Goal: Task Accomplishment & Management: Manage account settings

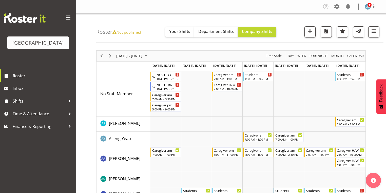
scroll to position [122, 0]
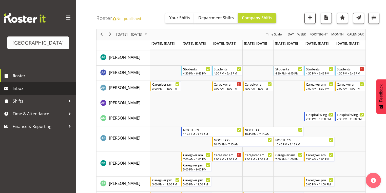
click at [18, 92] on span "Inbox" at bounding box center [43, 89] width 61 height 8
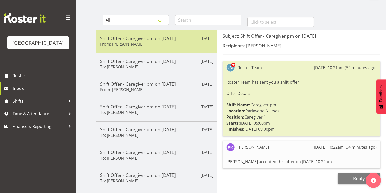
scroll to position [41, 0]
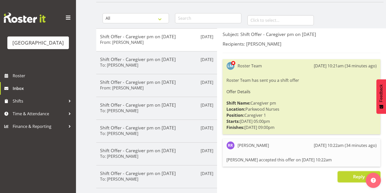
click at [358, 177] on span "Reply" at bounding box center [359, 177] width 12 height 6
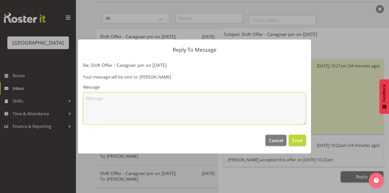
click at [195, 115] on textarea at bounding box center [194, 108] width 223 height 32
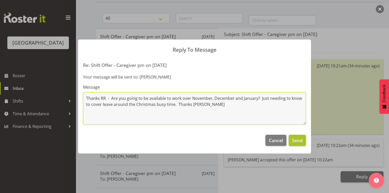
type textarea "Thanks RR - Are you going to be available to work over November, December and J…"
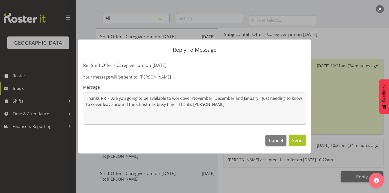
click at [297, 141] on span "Send" at bounding box center [297, 140] width 11 height 7
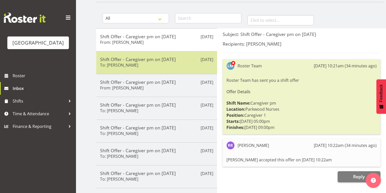
click at [165, 62] on div "Shift Offer - Caregiver pm on 10/10/25 To: Jamilla Lockyer" at bounding box center [156, 62] width 113 height 12
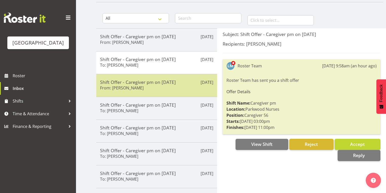
click at [182, 88] on div "Shift Offer - Caregiver pm on 10/10/25 From: Mandy Robertson" at bounding box center [156, 85] width 113 height 12
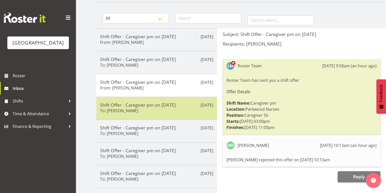
click at [182, 114] on div "Oct 10th Shift Offer - Caregiver pm on 10/10/25 To: Bailey Potter" at bounding box center [156, 108] width 121 height 23
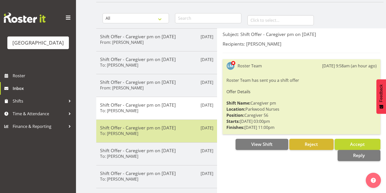
click at [183, 129] on h5 "Shift Offer - Caregiver pm on 10/10/25" at bounding box center [156, 128] width 113 height 6
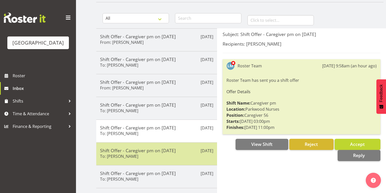
click at [186, 156] on div "Shift Offer - Caregiver pm on 10/10/25 To: Briar Hughes" at bounding box center [156, 154] width 113 height 12
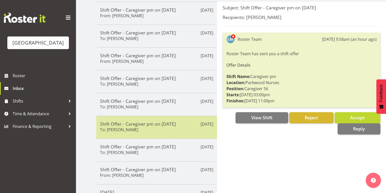
scroll to position [81, 0]
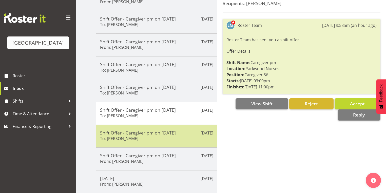
click at [189, 136] on div "Shift Offer - Caregiver pm on 10/10/25 To: Caitlin Huria" at bounding box center [156, 136] width 113 height 12
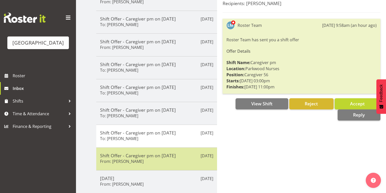
click at [184, 161] on div "Shift Offer - Caregiver pm on 10/10/25 From: Ellis Thackery" at bounding box center [156, 159] width 113 height 12
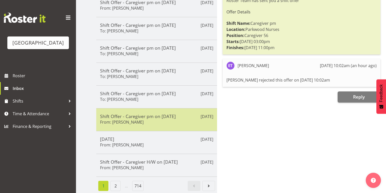
scroll to position [122, 0]
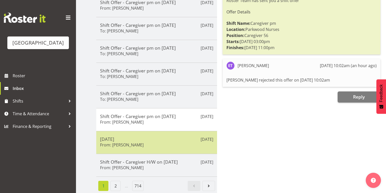
click at [181, 141] on div "Sunday From: Marisa Hales" at bounding box center [156, 142] width 113 height 12
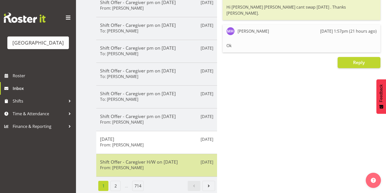
click at [177, 159] on h5 "Shift Offer - Caregiver H/W on 15/10/25" at bounding box center [156, 162] width 113 height 6
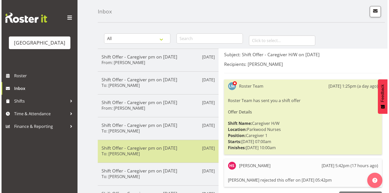
scroll to position [0, 0]
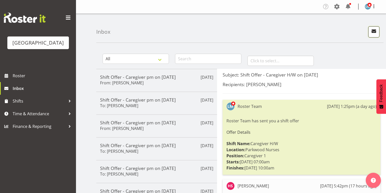
click at [375, 29] on span "button" at bounding box center [374, 31] width 7 height 7
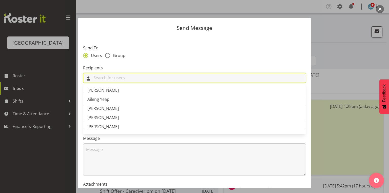
click at [91, 79] on input "text" at bounding box center [194, 78] width 222 height 8
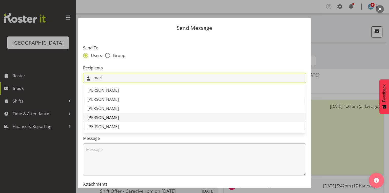
type input "mari"
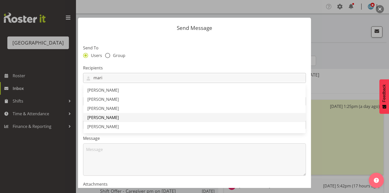
click at [111, 116] on span "[PERSON_NAME]" at bounding box center [102, 118] width 31 height 6
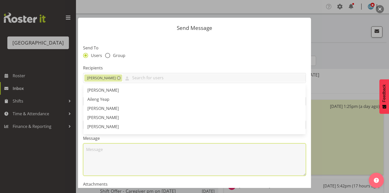
click at [131, 161] on textarea at bounding box center [194, 159] width 223 height 32
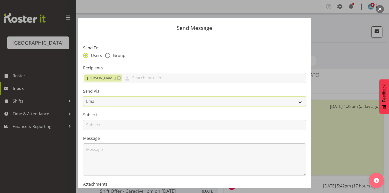
click at [297, 101] on select "Email SMS" at bounding box center [194, 101] width 223 height 10
select select "sms"
click at [83, 96] on select "Email SMS" at bounding box center [194, 101] width 223 height 10
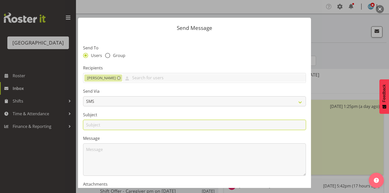
click at [98, 125] on input "text" at bounding box center [194, 125] width 223 height 10
type input "Shifts"
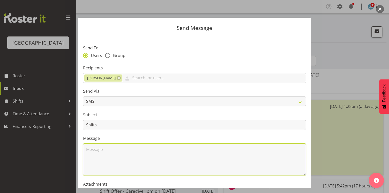
click at [120, 148] on textarea at bounding box center [194, 159] width 223 height 32
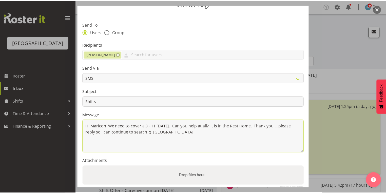
scroll to position [61, 0]
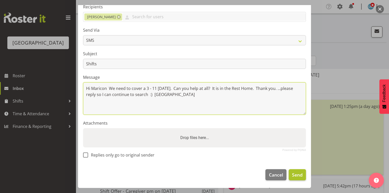
type textarea "Hi Maricon We need to cover a 3 - 11 [DATE]. Can you help at all? It is in the …"
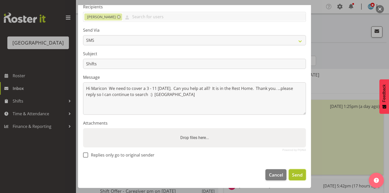
click at [294, 172] on span "Send" at bounding box center [297, 175] width 11 height 7
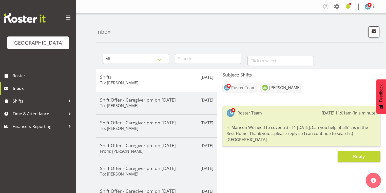
click at [347, 6] on span at bounding box center [348, 7] width 8 height 8
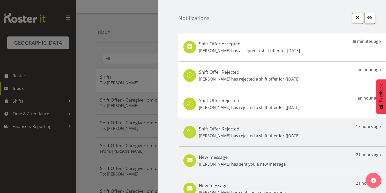
click at [354, 17] on span "button" at bounding box center [357, 17] width 7 height 7
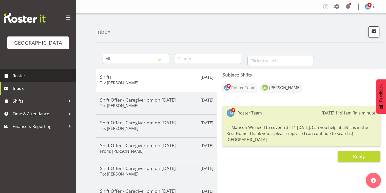
click at [24, 80] on span "Roster" at bounding box center [43, 76] width 61 height 8
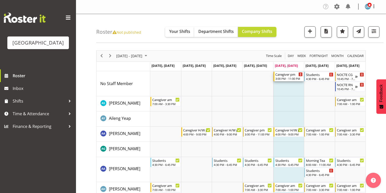
click at [284, 76] on div "Caregiver pm" at bounding box center [288, 74] width 27 height 5
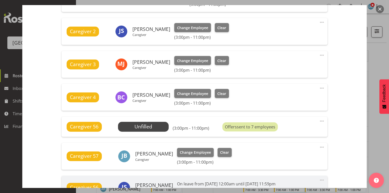
scroll to position [243, 0]
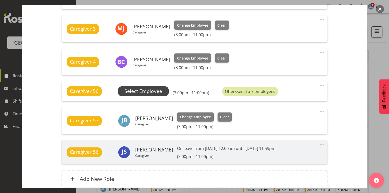
click at [134, 89] on span "Select Employee" at bounding box center [143, 91] width 38 height 7
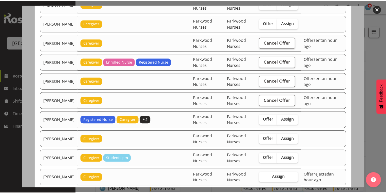
scroll to position [0, 0]
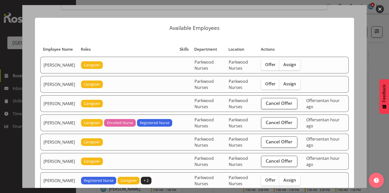
click at [381, 8] on button "button" at bounding box center [380, 9] width 8 height 8
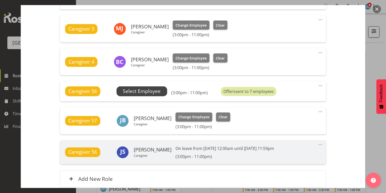
click at [146, 90] on span "Select Employee" at bounding box center [142, 91] width 38 height 7
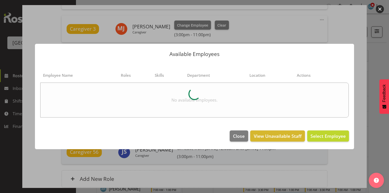
click at [380, 8] on button "button" at bounding box center [380, 9] width 8 height 8
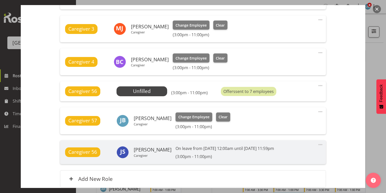
click at [380, 8] on button "button" at bounding box center [377, 9] width 8 height 8
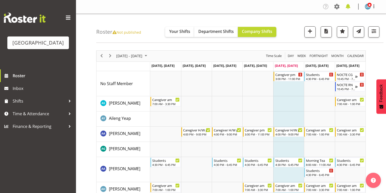
click at [348, 6] on span at bounding box center [348, 7] width 8 height 8
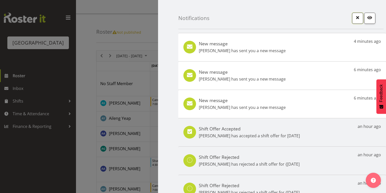
click at [357, 17] on span "button" at bounding box center [357, 17] width 7 height 7
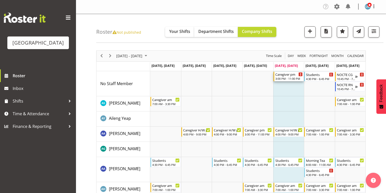
click at [282, 75] on div "Caregiver pm" at bounding box center [288, 74] width 27 height 5
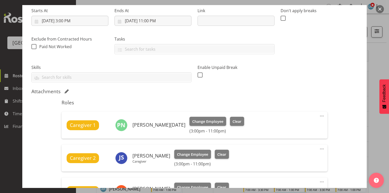
scroll to position [162, 0]
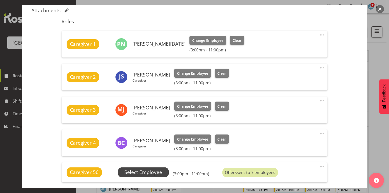
click at [160, 170] on span "Select Employee" at bounding box center [143, 172] width 38 height 7
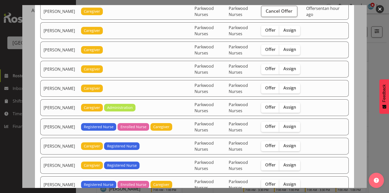
scroll to position [345, 0]
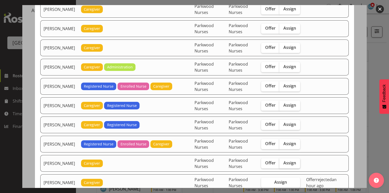
click at [294, 160] on span "Assign" at bounding box center [289, 162] width 13 height 5
click at [283, 161] on input "Assign" at bounding box center [280, 162] width 3 height 3
checkbox input "true"
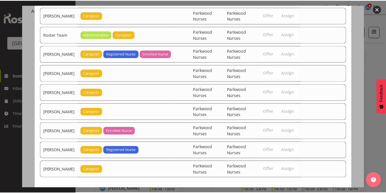
scroll to position [659, 0]
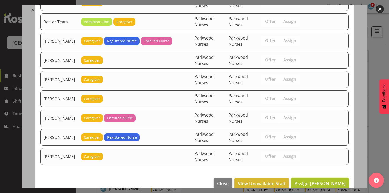
click at [319, 180] on span "Assign Lorie Angeles" at bounding box center [320, 183] width 51 height 6
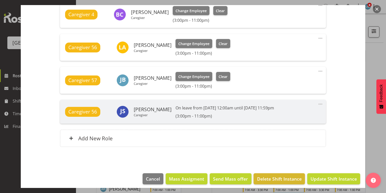
scroll to position [294, 0]
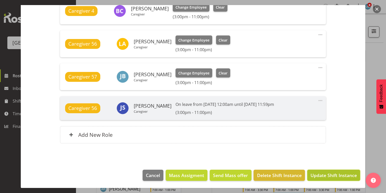
click at [317, 172] on span "Update Shift Instance" at bounding box center [334, 175] width 46 height 7
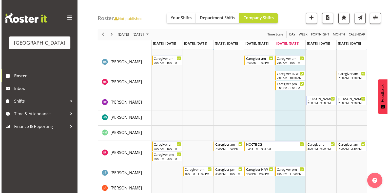
scroll to position [568, 0]
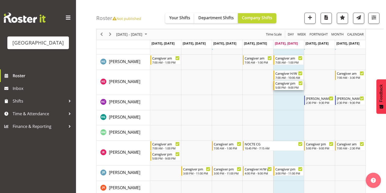
click at [288, 85] on div "Caregiver pm" at bounding box center [288, 83] width 27 height 5
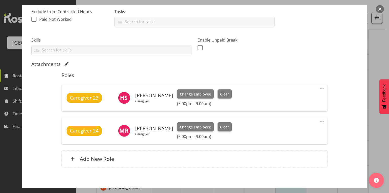
scroll to position [133, 0]
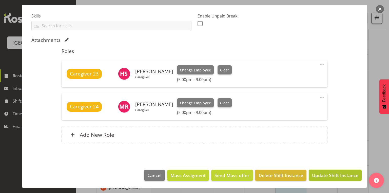
click at [332, 174] on span "Update Shift Instance" at bounding box center [335, 175] width 46 height 7
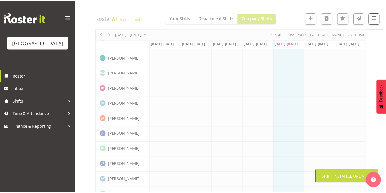
scroll to position [528, 0]
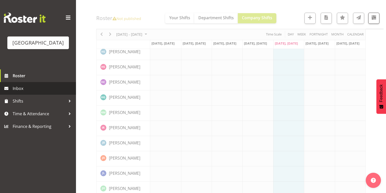
click at [22, 92] on span "Inbox" at bounding box center [43, 89] width 61 height 8
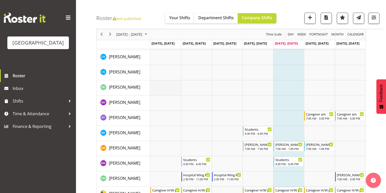
scroll to position [323, 0]
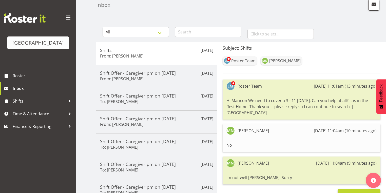
scroll to position [61, 0]
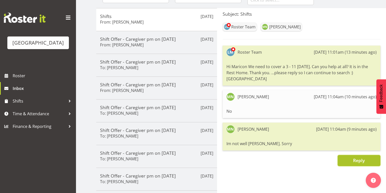
click at [365, 155] on button "Reply" at bounding box center [359, 160] width 43 height 11
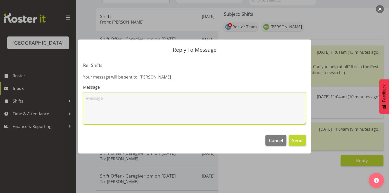
click at [160, 112] on textarea at bounding box center [194, 108] width 223 height 32
type textarea "okay thanks for letting me know"
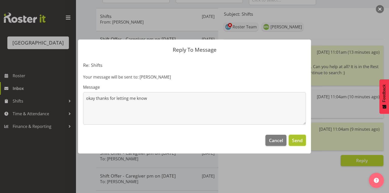
click at [300, 142] on span "Send" at bounding box center [297, 140] width 11 height 7
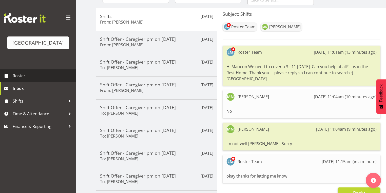
click at [21, 80] on span "Roster" at bounding box center [43, 76] width 61 height 8
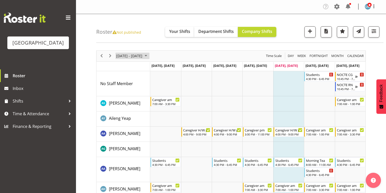
click at [149, 55] on span "October 2025" at bounding box center [146, 56] width 6 height 6
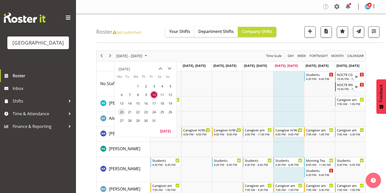
click at [121, 111] on span "20" at bounding box center [122, 112] width 8 height 8
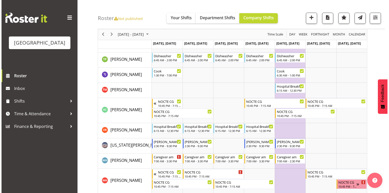
scroll to position [1742, 0]
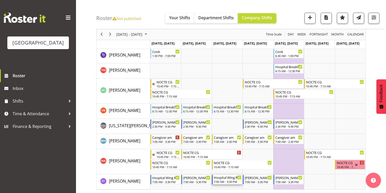
click at [228, 178] on div "Hospital Wing RN" at bounding box center [227, 177] width 27 height 5
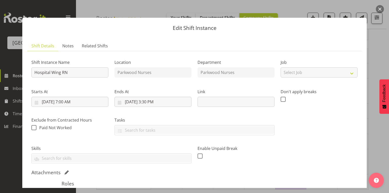
scroll to position [100, 0]
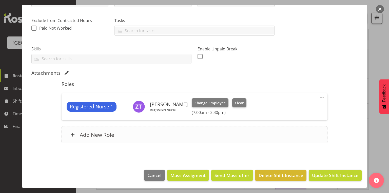
click at [72, 133] on span at bounding box center [73, 135] width 4 height 4
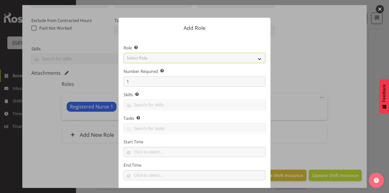
click at [258, 58] on select "Select Role Administration Baker Caregiver Cook am Cook pm Dishwasher Enrolled …" at bounding box center [195, 58] width 142 height 10
select select "160"
click at [124, 53] on select "Select Role Administration Baker Caregiver Cook am Cook pm Dishwasher Enrolled …" at bounding box center [195, 58] width 142 height 10
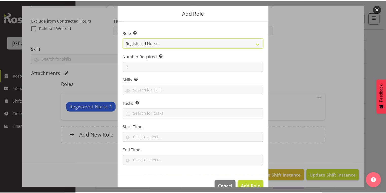
scroll to position [26, 0]
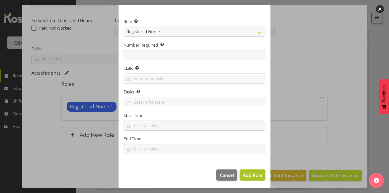
click at [249, 176] on span "Add Role" at bounding box center [252, 175] width 19 height 6
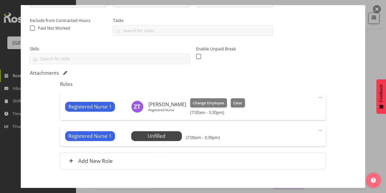
scroll to position [126, 0]
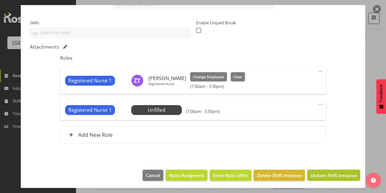
click at [328, 172] on span "Update Shift Instance" at bounding box center [334, 175] width 46 height 7
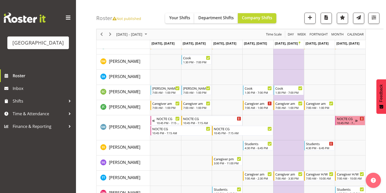
scroll to position [1733, 0]
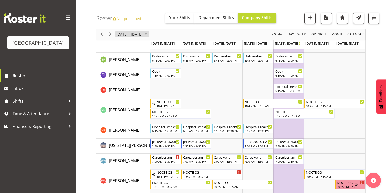
click at [149, 33] on span "October 2025" at bounding box center [146, 34] width 6 height 6
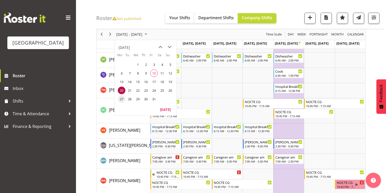
click at [121, 98] on span "27" at bounding box center [122, 99] width 8 height 8
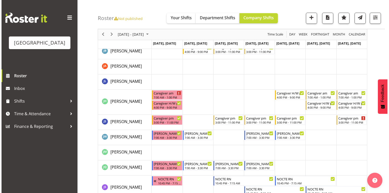
scroll to position [698, 0]
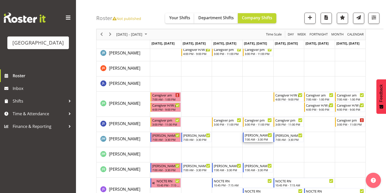
click at [252, 138] on div "7:00 AM - 3:30 PM" at bounding box center [258, 139] width 27 height 4
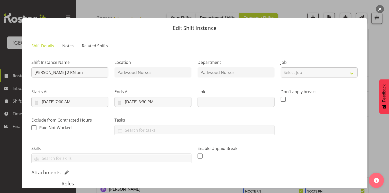
scroll to position [81, 0]
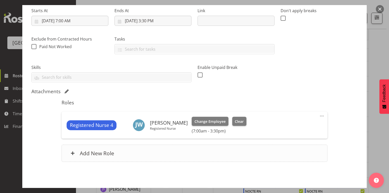
click at [72, 152] on span at bounding box center [73, 153] width 4 height 4
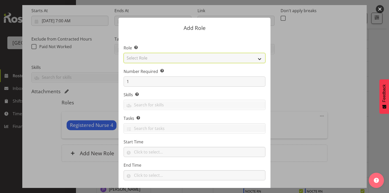
click at [258, 58] on select "Select Role Administration Baker Caregiver Cook am Cook pm Dishwasher Enrolled …" at bounding box center [195, 58] width 142 height 10
select select "160"
click at [124, 53] on select "Select Role Administration Baker Caregiver Cook am Cook pm Dishwasher Enrolled …" at bounding box center [195, 58] width 142 height 10
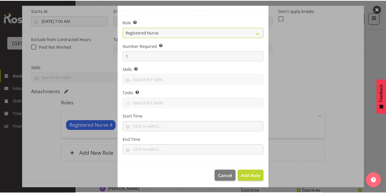
scroll to position [26, 0]
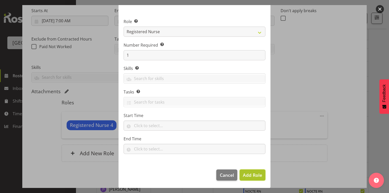
click at [252, 174] on span "Add Role" at bounding box center [252, 175] width 19 height 6
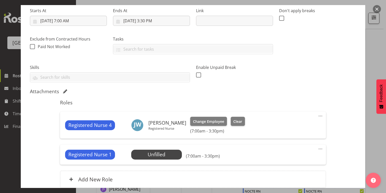
scroll to position [126, 0]
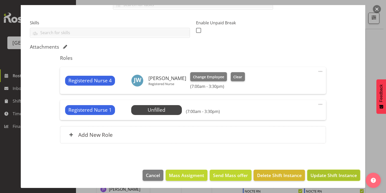
click at [325, 174] on span "Update Shift Instance" at bounding box center [334, 175] width 46 height 7
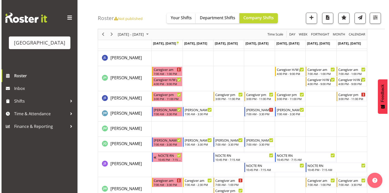
scroll to position [739, 0]
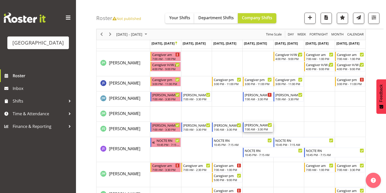
click at [252, 129] on div "7:00 AM - 3:30 PM" at bounding box center [258, 129] width 27 height 4
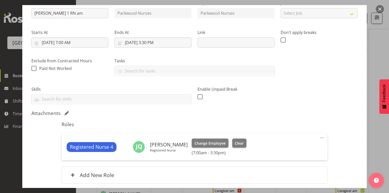
scroll to position [100, 0]
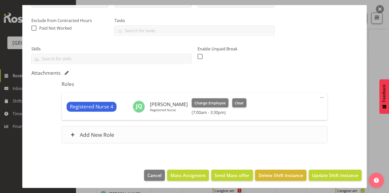
click at [73, 134] on span at bounding box center [73, 135] width 4 height 4
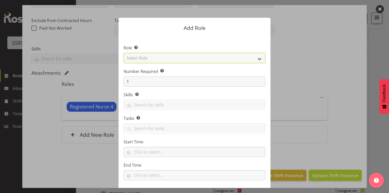
click at [260, 57] on select "Select Role Administration Baker Caregiver Cook am Cook pm Dishwasher Enrolled …" at bounding box center [195, 58] width 142 height 10
select select "160"
click at [124, 53] on select "Select Role Administration Baker Caregiver Cook am Cook pm Dishwasher Enrolled …" at bounding box center [195, 58] width 142 height 10
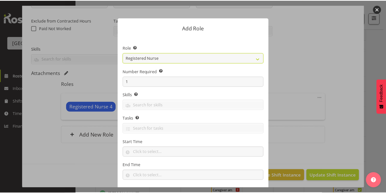
scroll to position [26, 0]
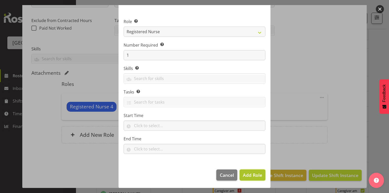
click at [252, 174] on span "Add Role" at bounding box center [252, 175] width 19 height 6
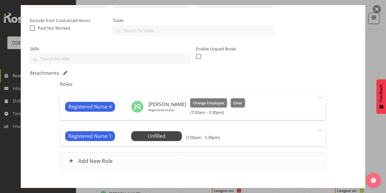
scroll to position [126, 0]
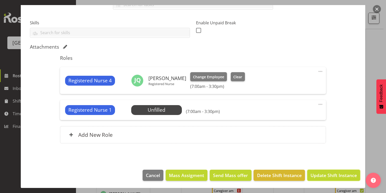
click at [317, 176] on span "Update Shift Instance" at bounding box center [334, 175] width 46 height 7
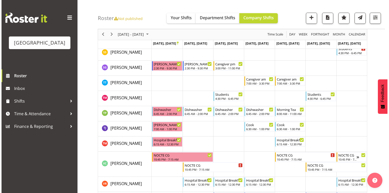
scroll to position [1783, 0]
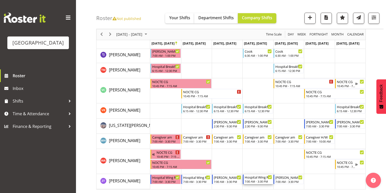
click at [255, 180] on div "7:00 AM - 3:30 PM" at bounding box center [258, 181] width 27 height 4
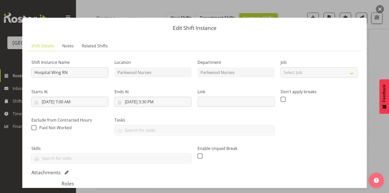
scroll to position [100, 0]
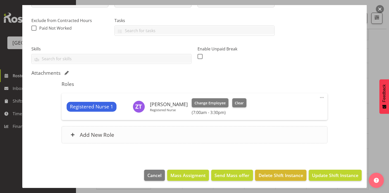
click at [71, 134] on span at bounding box center [73, 135] width 4 height 4
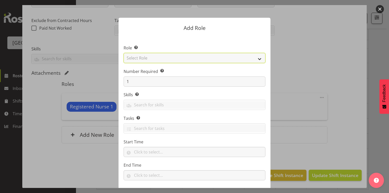
click at [260, 59] on select "Select Role Administration Baker Caregiver Cook am Cook pm Dishwasher Enrolled …" at bounding box center [195, 58] width 142 height 10
select select "160"
click at [124, 53] on select "Select Role Administration Baker Caregiver Cook am Cook pm Dishwasher Enrolled …" at bounding box center [195, 58] width 142 height 10
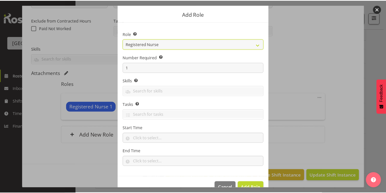
scroll to position [26, 0]
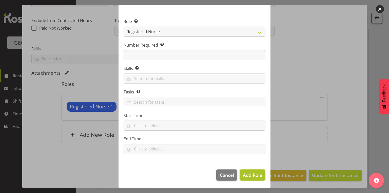
click at [246, 173] on span "Add Role" at bounding box center [252, 175] width 19 height 6
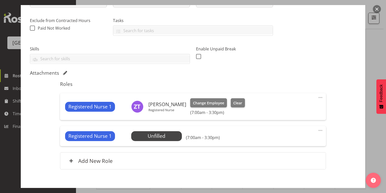
scroll to position [126, 0]
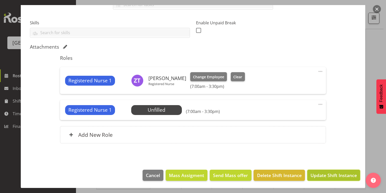
click at [338, 175] on span "Update Shift Instance" at bounding box center [334, 175] width 46 height 7
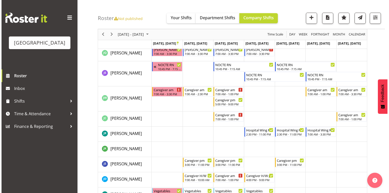
scroll to position [861, 0]
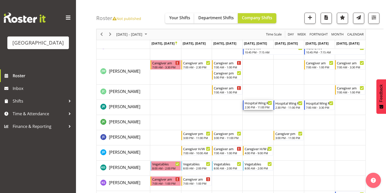
click at [258, 106] on div "2:30 PM - 11:00 PM" at bounding box center [258, 107] width 27 height 4
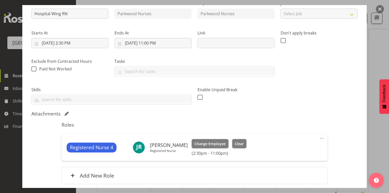
scroll to position [81, 0]
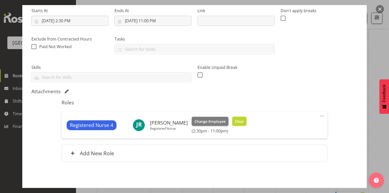
click at [239, 119] on span "Clear" at bounding box center [239, 122] width 9 height 6
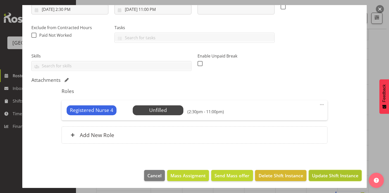
click at [324, 176] on span "Update Shift Instance" at bounding box center [335, 175] width 46 height 7
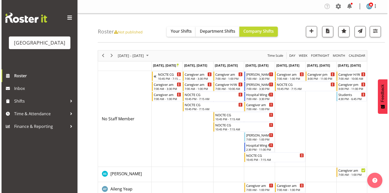
scroll to position [0, 0]
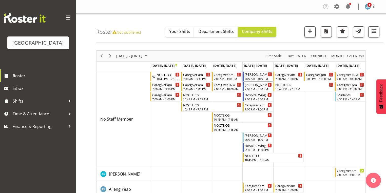
click at [249, 75] on div "[PERSON_NAME] 1 RN am" at bounding box center [258, 74] width 27 height 5
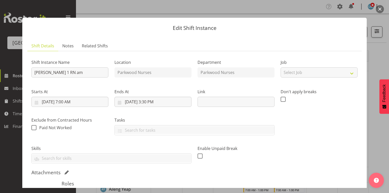
click at [381, 8] on button "button" at bounding box center [380, 9] width 8 height 8
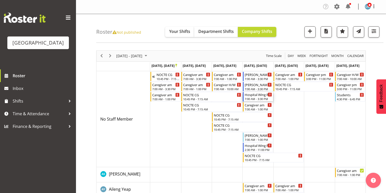
click at [249, 96] on div "Hospital Wing RN" at bounding box center [258, 94] width 27 height 5
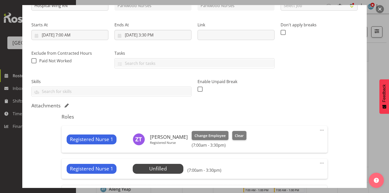
scroll to position [101, 0]
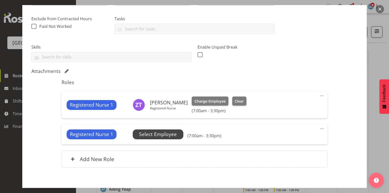
click at [157, 135] on span "Select Employee" at bounding box center [158, 134] width 38 height 7
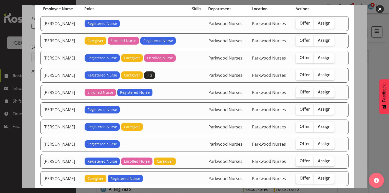
scroll to position [81, 0]
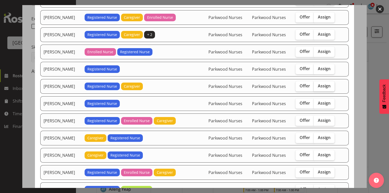
click at [324, 84] on span "Assign" at bounding box center [324, 85] width 13 height 5
click at [317, 84] on input "Assign" at bounding box center [315, 85] width 3 height 3
checkbox input "true"
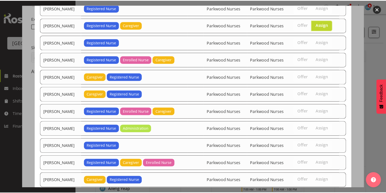
scroll to position [170, 0]
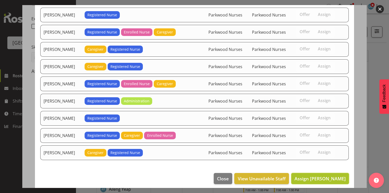
click at [310, 175] on span "Assign Jessica Ransfield" at bounding box center [320, 178] width 51 height 7
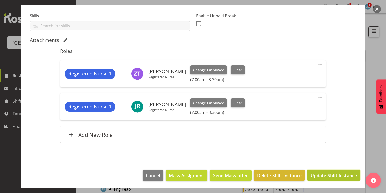
click at [324, 174] on span "Update Shift Instance" at bounding box center [334, 175] width 46 height 7
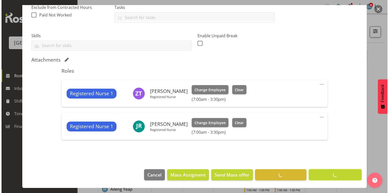
scroll to position [112, 0]
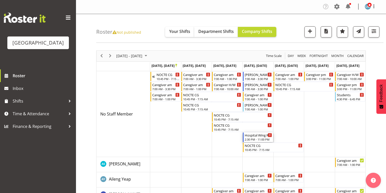
click at [252, 138] on div "2:30 PM - 11:00 PM" at bounding box center [258, 139] width 27 height 4
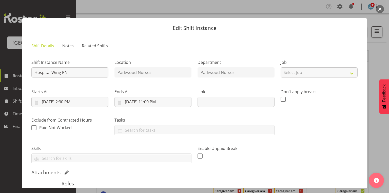
scroll to position [92, 0]
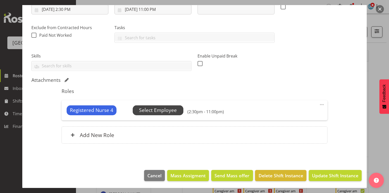
click at [161, 107] on span "Select Employee" at bounding box center [158, 110] width 38 height 7
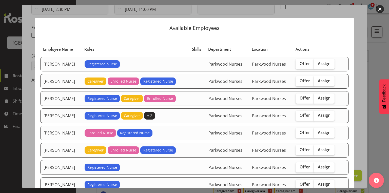
scroll to position [81, 0]
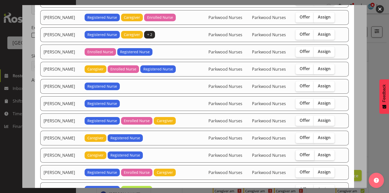
click at [307, 152] on span "Offer" at bounding box center [305, 154] width 10 height 5
click at [299, 153] on input "Offer" at bounding box center [297, 154] width 3 height 3
checkbox input "true"
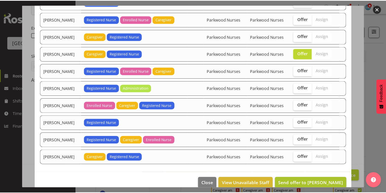
scroll to position [187, 0]
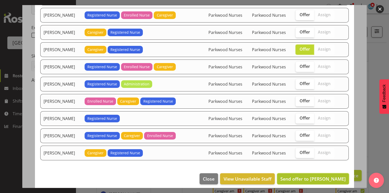
click at [312, 176] on span "Send offer to Liz Schofield" at bounding box center [312, 179] width 65 height 6
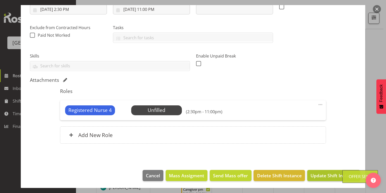
scroll to position [122, 0]
click at [323, 174] on span "Update Shift Instance" at bounding box center [334, 175] width 46 height 7
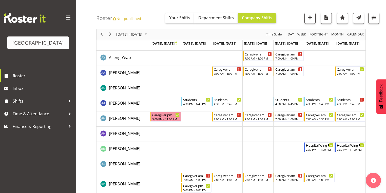
scroll to position [192, 0]
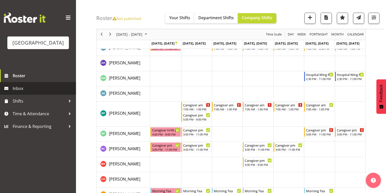
click at [21, 92] on span "Inbox" at bounding box center [43, 89] width 61 height 8
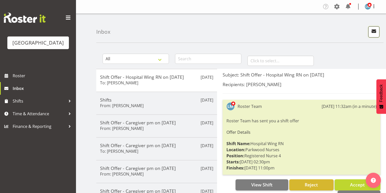
click at [373, 29] on span "button" at bounding box center [374, 31] width 7 height 7
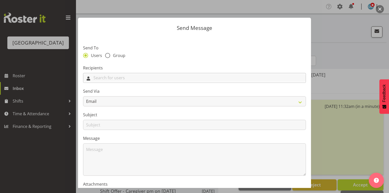
click at [121, 77] on input "text" at bounding box center [194, 78] width 222 height 8
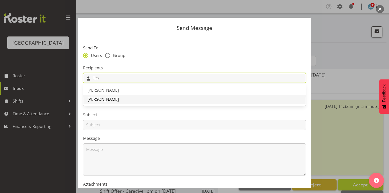
type input "Jes"
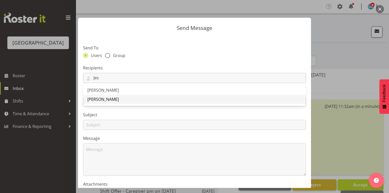
click at [114, 98] on span "[PERSON_NAME]" at bounding box center [102, 100] width 31 height 6
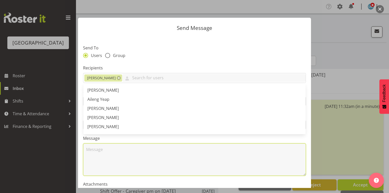
drag, startPoint x: 114, startPoint y: 156, endPoint x: 158, endPoint y: 144, distance: 45.2
click at [114, 156] on textarea at bounding box center [194, 159] width 223 height 32
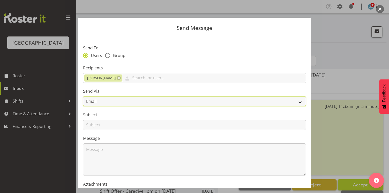
click at [296, 102] on select "Email SMS" at bounding box center [194, 101] width 223 height 10
select select "sms"
click at [83, 96] on select "Email SMS" at bounding box center [194, 101] width 223 height 10
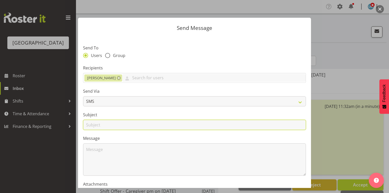
click at [93, 126] on input "text" at bounding box center [194, 125] width 223 height 10
type input "Shifts"
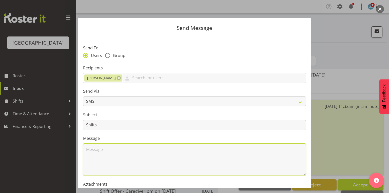
click at [105, 150] on textarea at bounding box center [194, 159] width 223 height 32
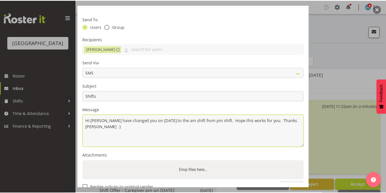
scroll to position [61, 0]
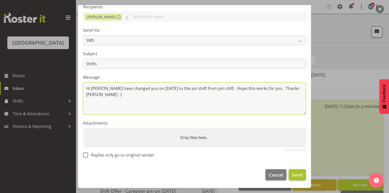
type textarea "Hi Jess I have changed you on 30 October to the am shift from pm shift. Hope th…"
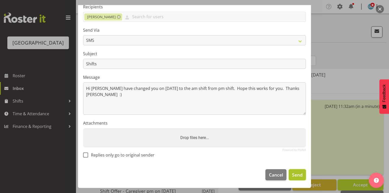
click at [296, 174] on span "Send" at bounding box center [297, 175] width 11 height 7
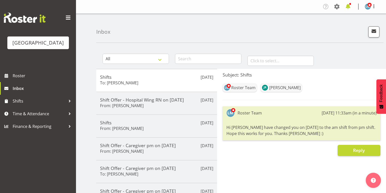
click at [348, 7] on span at bounding box center [348, 7] width 8 height 8
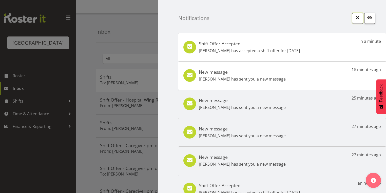
click at [354, 17] on span "button" at bounding box center [357, 17] width 7 height 7
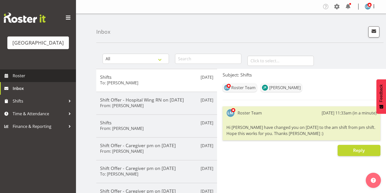
click at [24, 80] on span "Roster" at bounding box center [43, 76] width 61 height 8
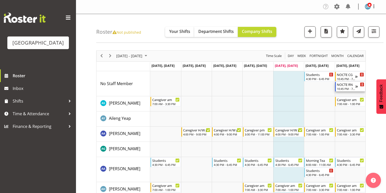
click at [348, 86] on div "NOCTE RN" at bounding box center [346, 84] width 18 height 5
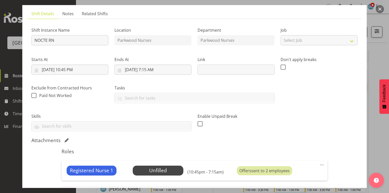
scroll to position [61, 0]
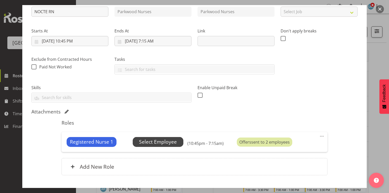
click at [165, 144] on span "Select Employee" at bounding box center [158, 141] width 38 height 7
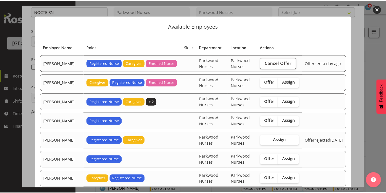
scroll to position [0, 0]
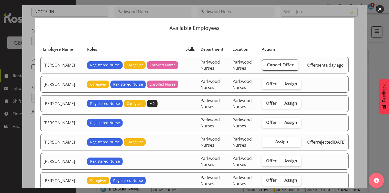
click at [380, 6] on button "button" at bounding box center [380, 9] width 8 height 8
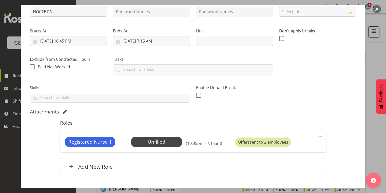
click at [379, 8] on button "button" at bounding box center [377, 9] width 8 height 8
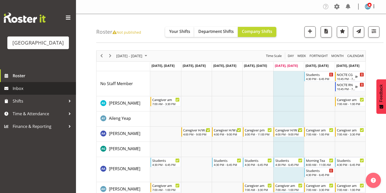
click at [25, 92] on span "Inbox" at bounding box center [43, 89] width 61 height 8
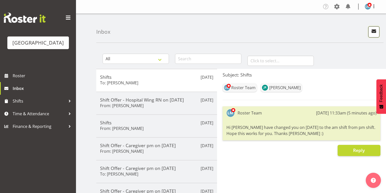
click at [375, 30] on span "button" at bounding box center [374, 31] width 7 height 7
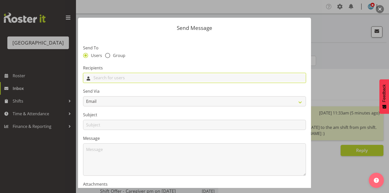
click at [156, 74] on input "text" at bounding box center [194, 78] width 222 height 8
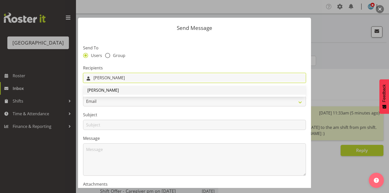
type input "[PERSON_NAME]"
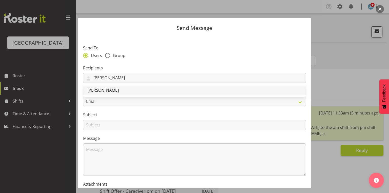
click at [100, 90] on span "[PERSON_NAME]" at bounding box center [102, 90] width 31 height 6
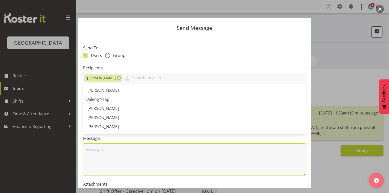
click at [118, 152] on textarea at bounding box center [194, 159] width 223 height 32
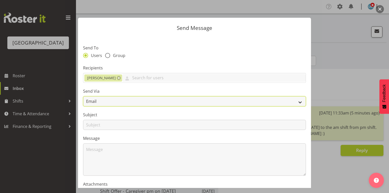
click at [297, 100] on select "Email SMS" at bounding box center [194, 101] width 223 height 10
select select "sms"
click at [83, 96] on select "Email SMS" at bounding box center [194, 101] width 223 height 10
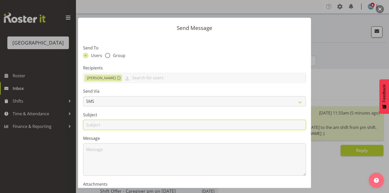
click at [91, 125] on input "text" at bounding box center [194, 125] width 223 height 10
type input "Shifts"
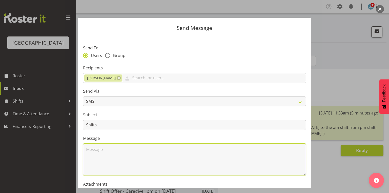
click at [110, 155] on textarea at bounding box center [194, 159] width 223 height 32
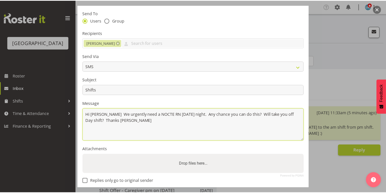
scroll to position [61, 0]
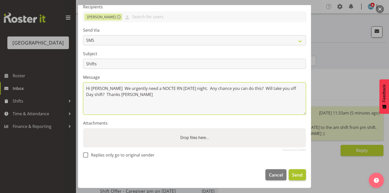
type textarea "Hi [PERSON_NAME] We urgently need a NOCTE RN [DATE] night. Any chance you can d…"
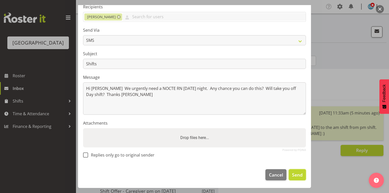
click at [295, 173] on span "Send" at bounding box center [297, 175] width 11 height 7
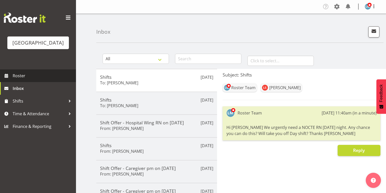
click at [25, 80] on span "Roster" at bounding box center [43, 76] width 61 height 8
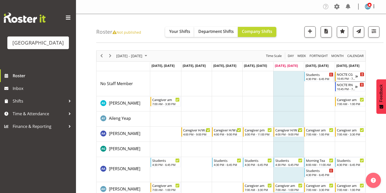
click at [345, 77] on div "10:45 PM - 7:15 AM" at bounding box center [346, 79] width 18 height 4
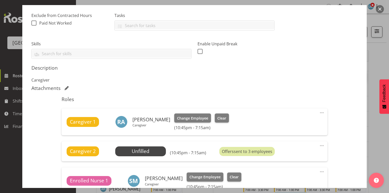
scroll to position [122, 0]
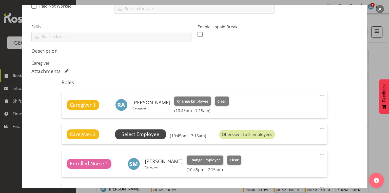
click at [138, 134] on span "Select Employee" at bounding box center [141, 134] width 38 height 7
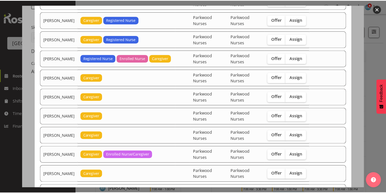
scroll to position [324, 0]
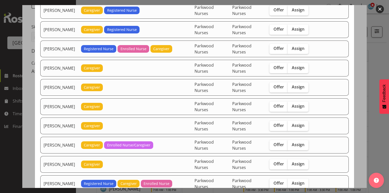
click at [379, 10] on button "button" at bounding box center [380, 9] width 8 height 8
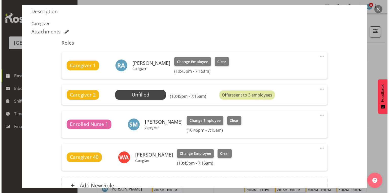
scroll to position [162, 0]
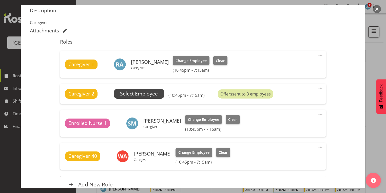
click at [137, 92] on span "Select Employee" at bounding box center [139, 93] width 38 height 7
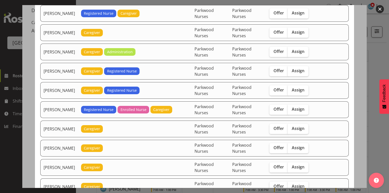
scroll to position [304, 0]
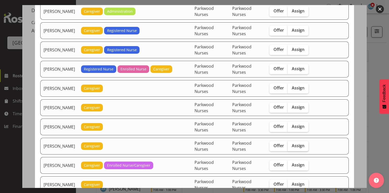
click at [296, 143] on span "Assign" at bounding box center [298, 145] width 13 height 5
click at [291, 144] on input "Assign" at bounding box center [289, 145] width 3 height 3
checkbox input "true"
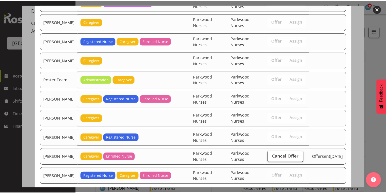
scroll to position [488, 0]
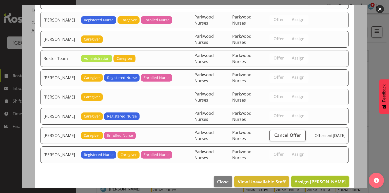
click at [323, 179] on span "Assign Mary Ann Pomare" at bounding box center [320, 182] width 51 height 6
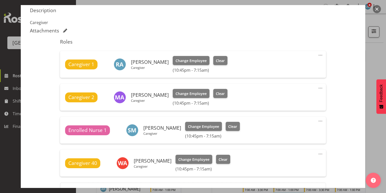
scroll to position [219, 0]
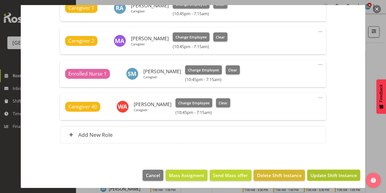
click at [323, 176] on span "Update Shift Instance" at bounding box center [334, 175] width 46 height 7
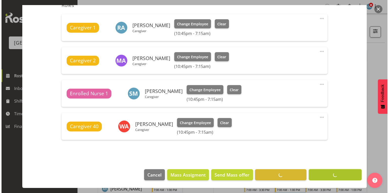
scroll to position [199, 0]
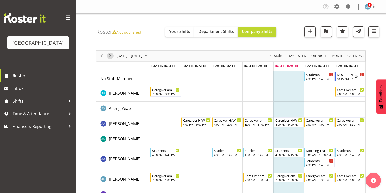
click at [109, 55] on span "Next" at bounding box center [110, 56] width 6 height 6
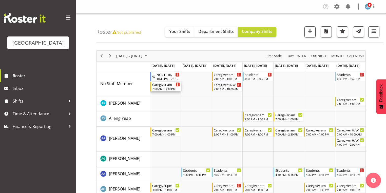
click at [164, 88] on div "7:00 AM - 3:30 PM" at bounding box center [165, 89] width 27 height 4
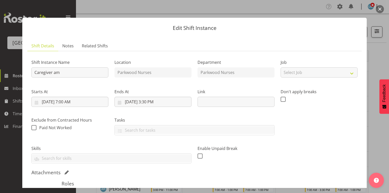
click at [380, 9] on button "button" at bounding box center [380, 9] width 8 height 8
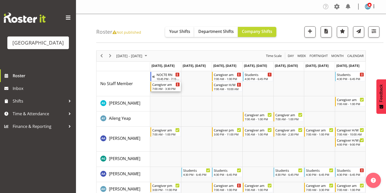
click at [157, 87] on div "7:00 AM - 3:30 PM" at bounding box center [165, 89] width 27 height 4
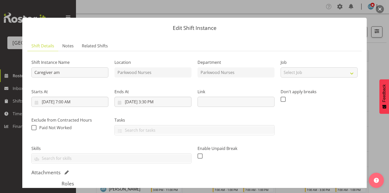
click at [379, 6] on button "button" at bounding box center [380, 9] width 8 height 8
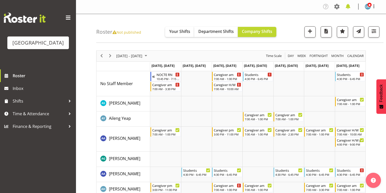
click at [350, 6] on span at bounding box center [348, 7] width 8 height 8
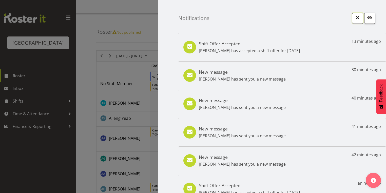
click at [355, 16] on span "button" at bounding box center [357, 17] width 7 height 7
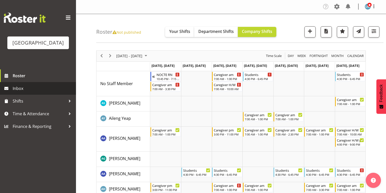
click at [17, 92] on span "Inbox" at bounding box center [43, 89] width 61 height 8
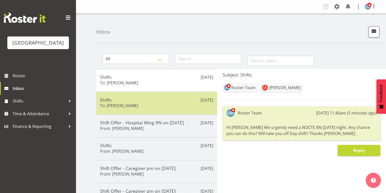
click at [132, 103] on h6 "To: [PERSON_NAME]" at bounding box center [119, 105] width 38 height 5
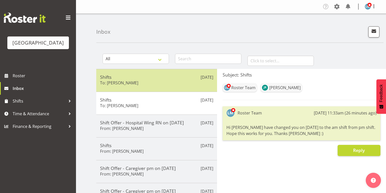
click at [122, 78] on h5 "Shifts" at bounding box center [156, 77] width 113 height 6
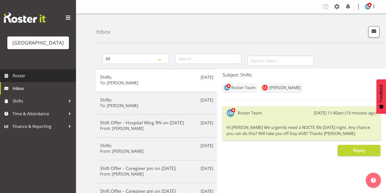
click at [23, 80] on span "Roster" at bounding box center [43, 76] width 61 height 8
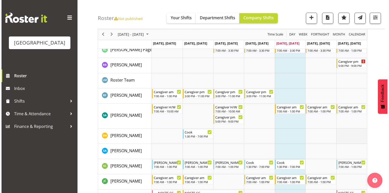
scroll to position [1601, 0]
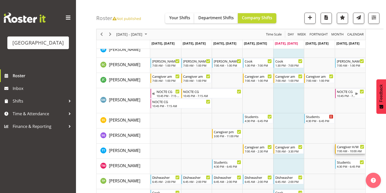
click at [351, 148] on div "Caregiver H/W" at bounding box center [350, 146] width 27 height 5
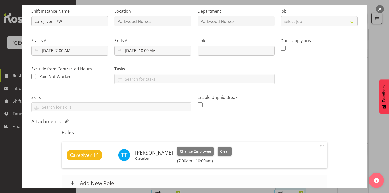
scroll to position [100, 0]
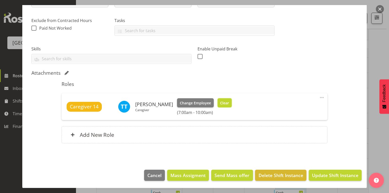
click at [220, 102] on span "Clear" at bounding box center [224, 103] width 9 height 6
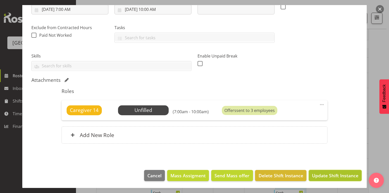
click at [336, 175] on span "Update Shift Instance" at bounding box center [335, 175] width 46 height 7
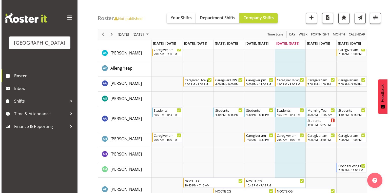
scroll to position [0, 0]
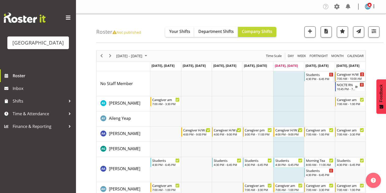
click at [346, 77] on div "7:00 AM - 10:00 AM" at bounding box center [350, 79] width 27 height 4
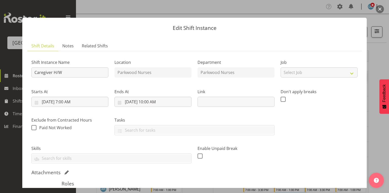
scroll to position [81, 0]
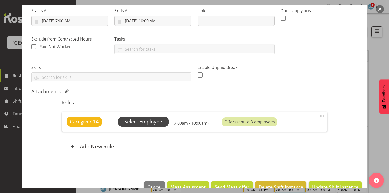
click at [151, 120] on span "Select Employee" at bounding box center [143, 121] width 38 height 7
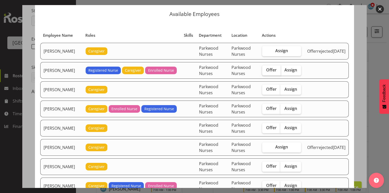
scroll to position [20, 0]
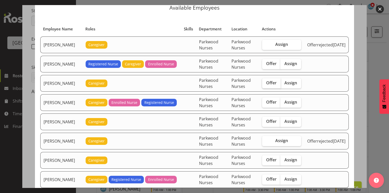
click at [271, 84] on span "Offer" at bounding box center [271, 82] width 10 height 5
click at [266, 84] on input "Offer" at bounding box center [263, 82] width 3 height 3
checkbox input "true"
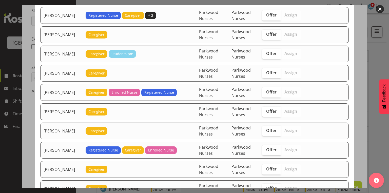
scroll to position [243, 0]
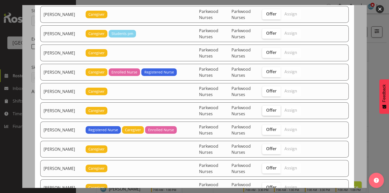
click at [272, 108] on span "Offer" at bounding box center [271, 110] width 10 height 5
click at [266, 109] on input "Offer" at bounding box center [263, 110] width 3 height 3
checkbox input "true"
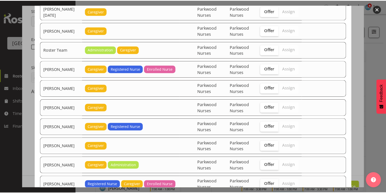
scroll to position [716, 0]
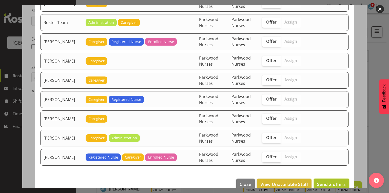
click at [326, 181] on span "Send 2 offers" at bounding box center [331, 184] width 29 height 6
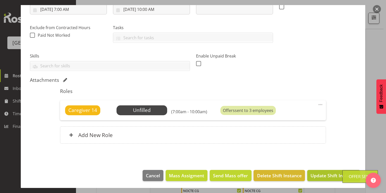
scroll to position [61, 0]
click at [329, 175] on span "Update Shift Instance" at bounding box center [334, 175] width 46 height 7
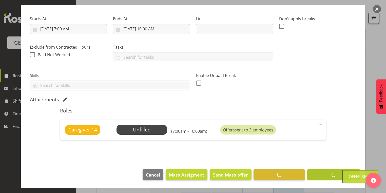
scroll to position [72, 0]
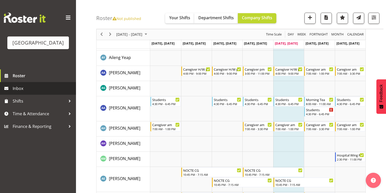
click at [26, 92] on span "Inbox" at bounding box center [43, 89] width 61 height 8
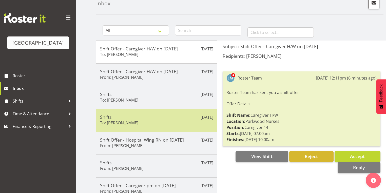
scroll to position [41, 0]
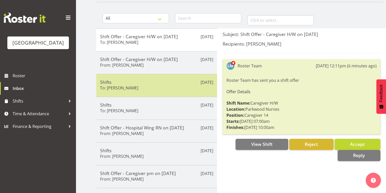
click at [165, 83] on h5 "Shifts" at bounding box center [156, 82] width 113 height 6
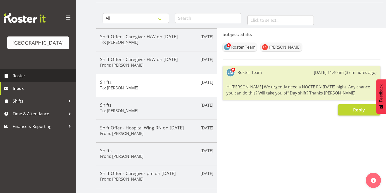
click at [35, 80] on span "Roster" at bounding box center [43, 76] width 61 height 8
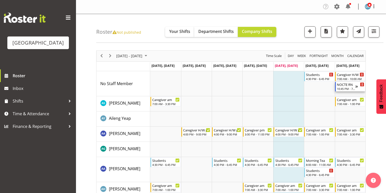
click at [347, 86] on div "NOCTE RN" at bounding box center [346, 84] width 18 height 5
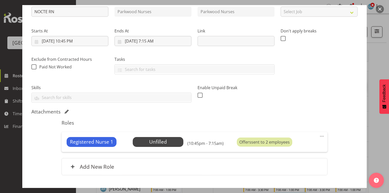
scroll to position [92, 0]
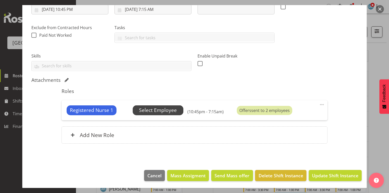
click at [153, 111] on span "Select Employee" at bounding box center [158, 110] width 38 height 7
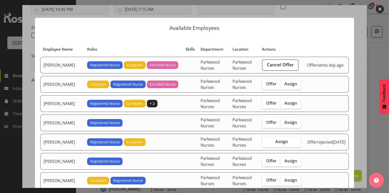
click at [289, 63] on span "Cancel Offer" at bounding box center [280, 64] width 27 height 7
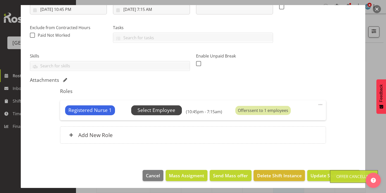
click at [154, 107] on span "Select Employee" at bounding box center [157, 110] width 38 height 7
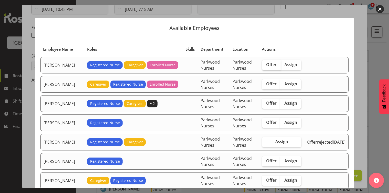
click at [273, 65] on span "Offer" at bounding box center [271, 64] width 10 height 5
click at [266, 65] on input "Offer" at bounding box center [263, 64] width 3 height 3
checkbox input "true"
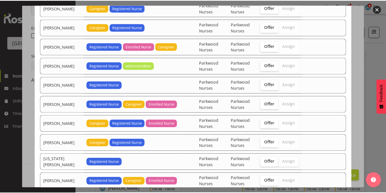
scroll to position [202, 0]
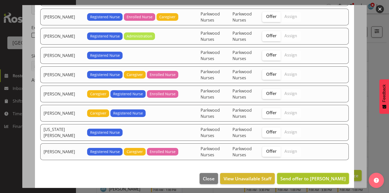
click at [321, 176] on span "Send offer to [PERSON_NAME]" at bounding box center [312, 179] width 65 height 6
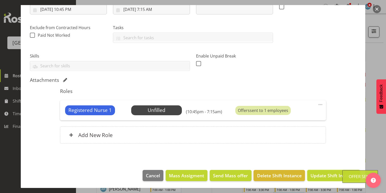
click at [321, 175] on span "Update Shift Instance" at bounding box center [334, 175] width 46 height 7
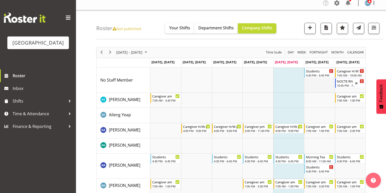
scroll to position [61, 0]
